Goal: Navigation & Orientation: Find specific page/section

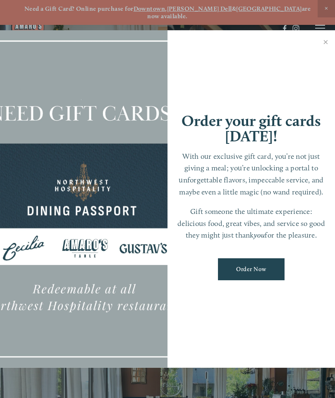
click at [332, 40] on link "Close" at bounding box center [326, 42] width 16 height 23
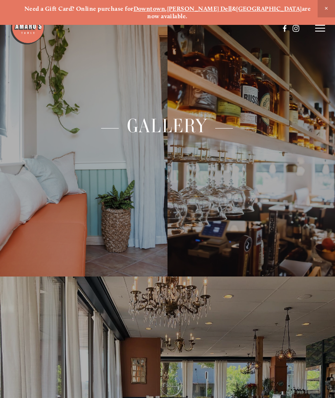
click at [260, 117] on h1 "— Gallery —" at bounding box center [168, 126] width 235 height 27
click at [330, 9] on span "Close Announcement" at bounding box center [326, 8] width 17 height 17
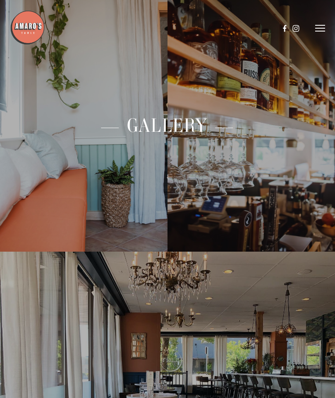
click at [326, 36] on div "— Gallery — ↓" at bounding box center [167, 199] width 335 height 398
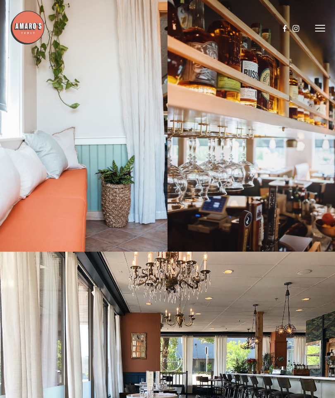
click at [328, 27] on div at bounding box center [252, 126] width 168 height 252
click at [319, 39] on header "Menu Order Now Visit Gallery 0" at bounding box center [167, 28] width 315 height 57
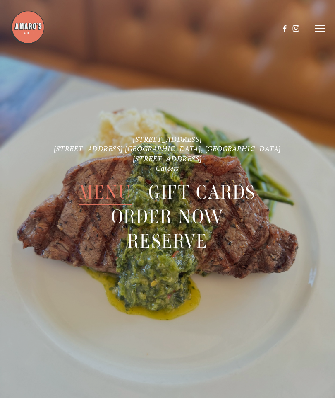
click at [105, 197] on span "Menu" at bounding box center [105, 192] width 53 height 25
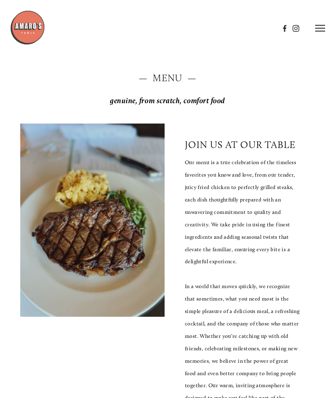
click at [320, 30] on icon at bounding box center [321, 27] width 10 height 7
click at [221, 31] on span "Visit" at bounding box center [222, 27] width 12 height 7
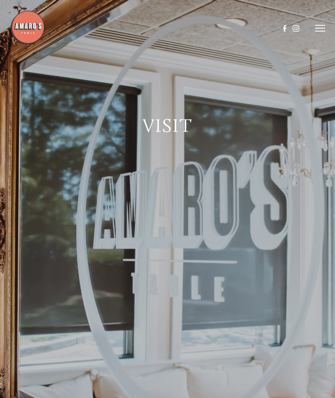
click at [168, 127] on span "Visit" at bounding box center [167, 125] width 49 height 22
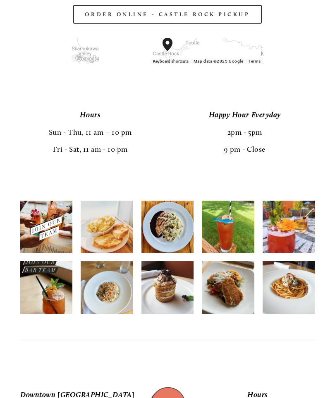
scroll to position [1305, 0]
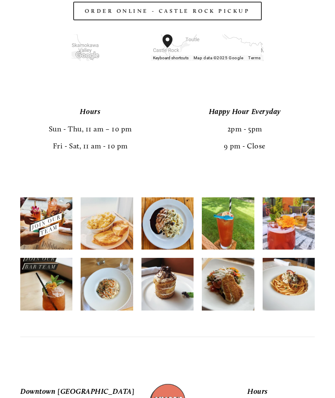
click at [55, 241] on img at bounding box center [46, 224] width 53 height 66
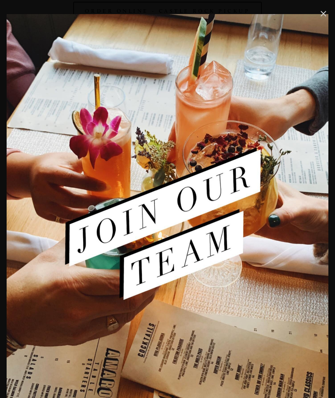
click at [327, 13] on link "Close" at bounding box center [324, 14] width 10 height 10
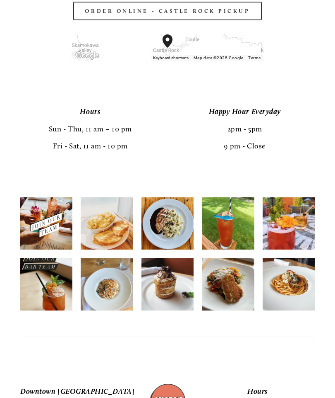
click at [230, 300] on img at bounding box center [228, 284] width 53 height 66
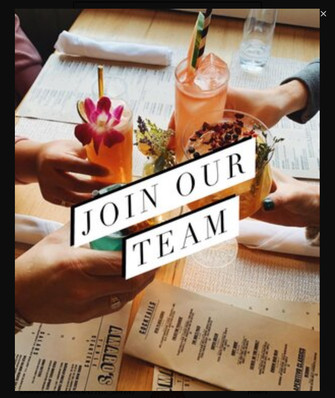
click at [320, 17] on link "Close" at bounding box center [324, 14] width 10 height 10
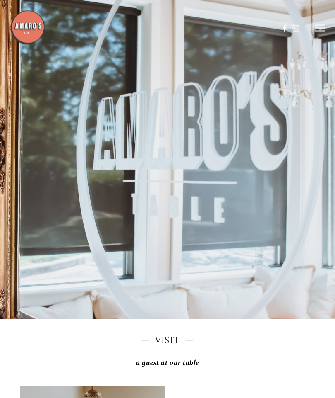
scroll to position [0, 0]
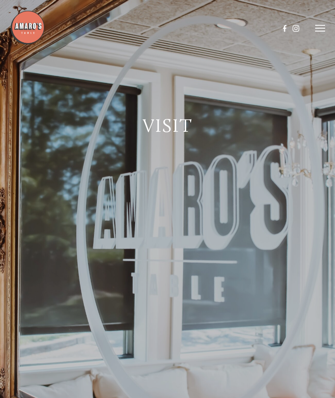
click at [28, 25] on img at bounding box center [27, 27] width 35 height 35
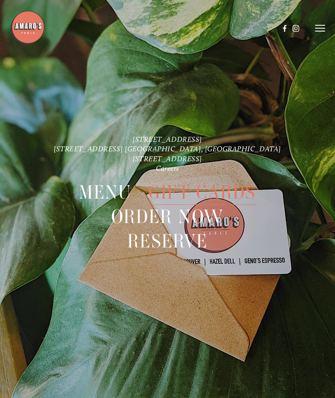
click at [316, 30] on icon at bounding box center [321, 27] width 10 height 7
click at [316, 27] on icon at bounding box center [319, 27] width 7 height 7
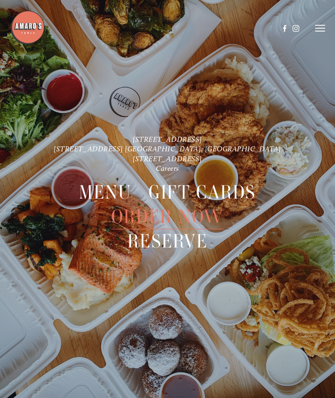
click at [319, 31] on icon at bounding box center [321, 27] width 10 height 7
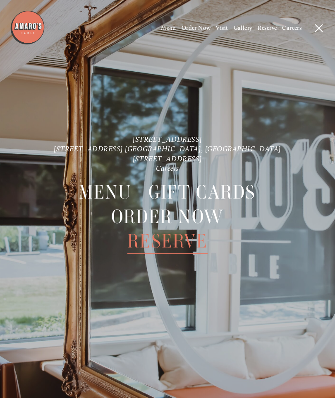
click at [241, 28] on span "Gallery" at bounding box center [243, 27] width 19 height 7
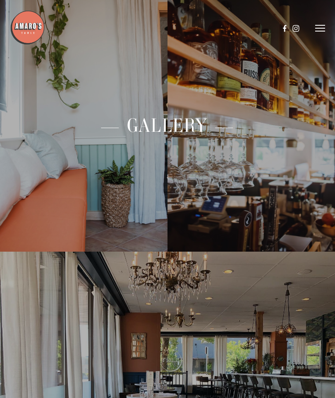
click at [59, 125] on h1 "— Gallery —" at bounding box center [168, 125] width 235 height 27
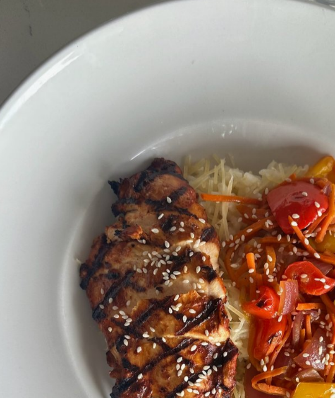
scroll to position [5226, 0]
